Goal: Find specific page/section: Find specific page/section

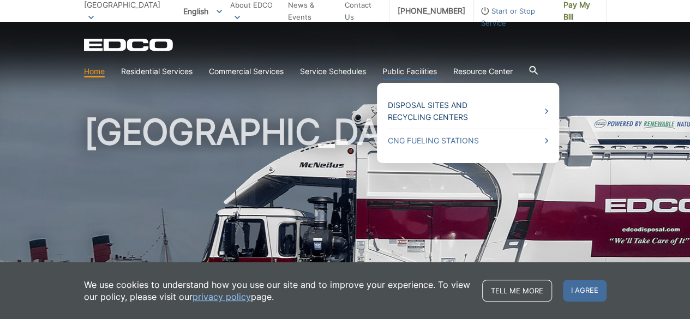
click at [422, 111] on link "Disposal Sites and Recycling Centers" at bounding box center [468, 111] width 160 height 24
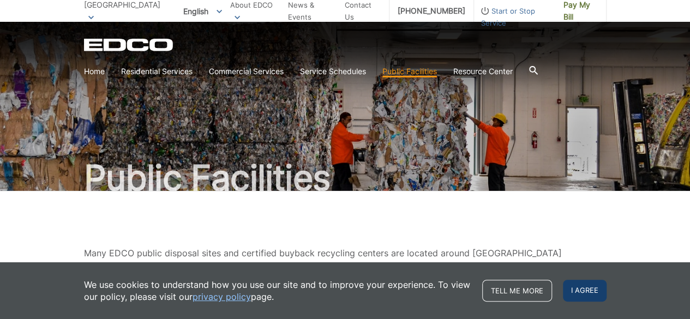
click at [584, 288] on span "I agree" at bounding box center [585, 291] width 44 height 22
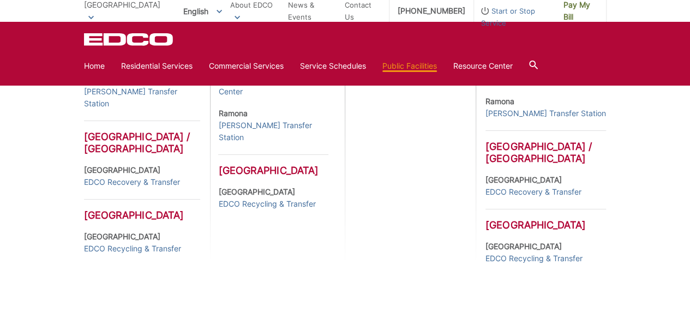
scroll to position [586, 0]
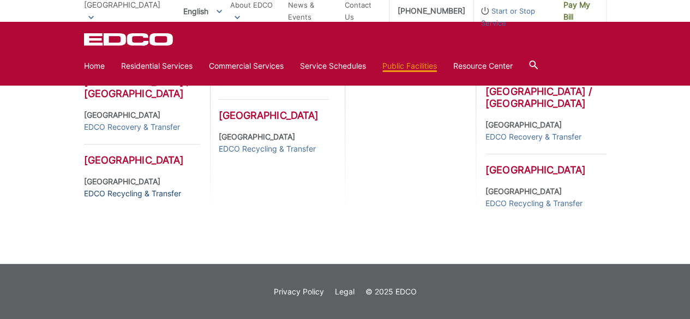
click at [109, 196] on link "EDCO Recycling & Transfer" at bounding box center [132, 194] width 97 height 12
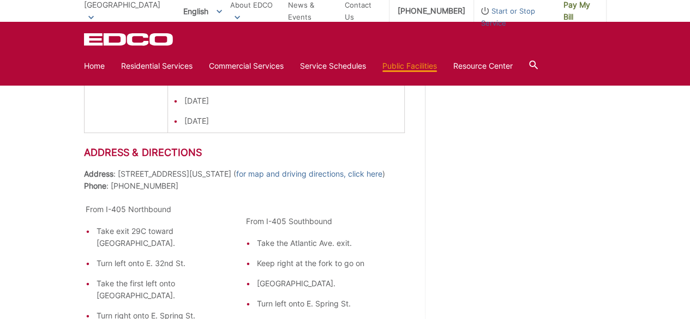
scroll to position [1437, 0]
